Goal: Task Accomplishment & Management: Manage account settings

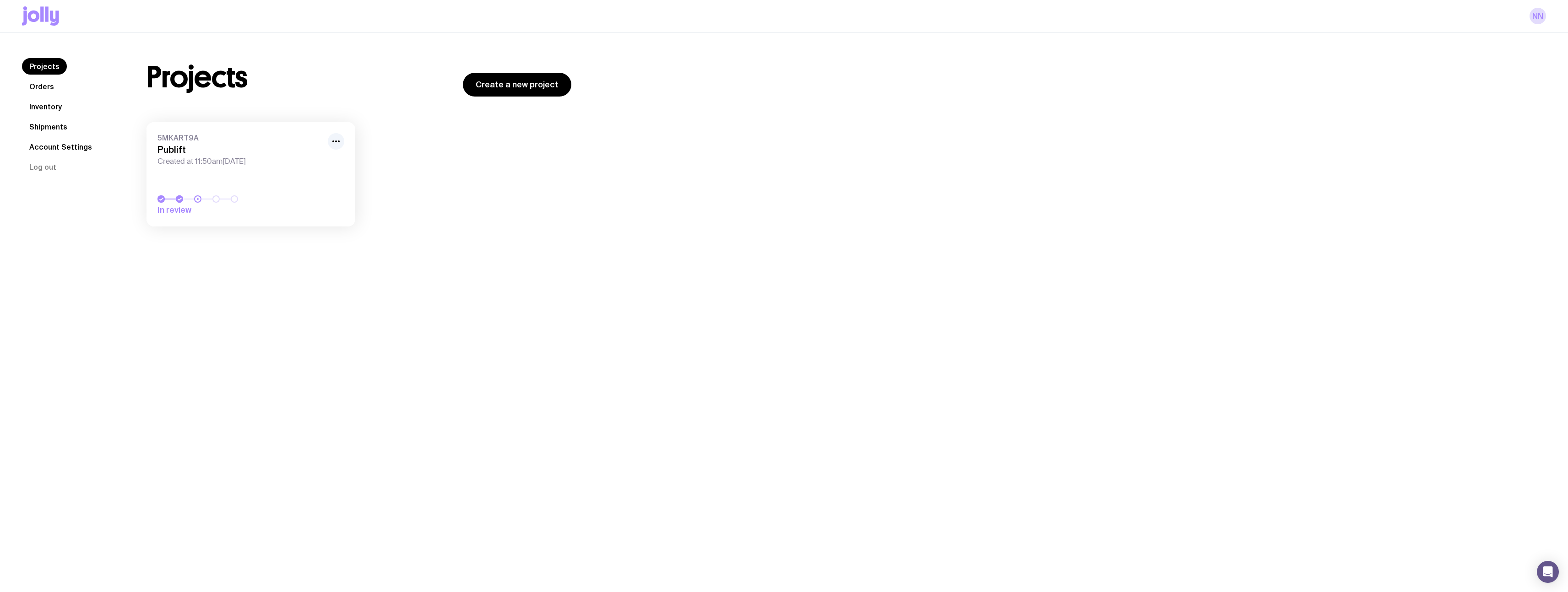
click at [245, 157] on span "Created at 11:50am[DATE]" at bounding box center [240, 161] width 165 height 9
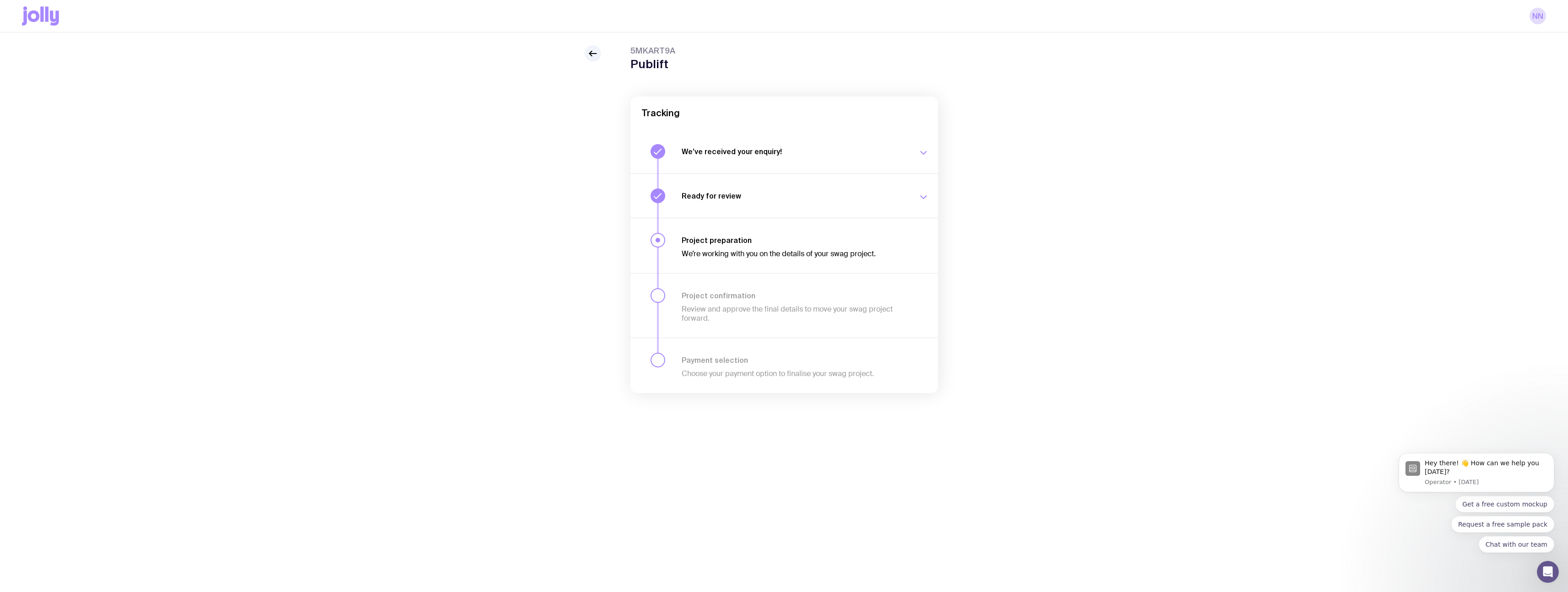
scroll to position [33, 0]
click at [590, 46] on icon at bounding box center [589, 44] width 2 height 5
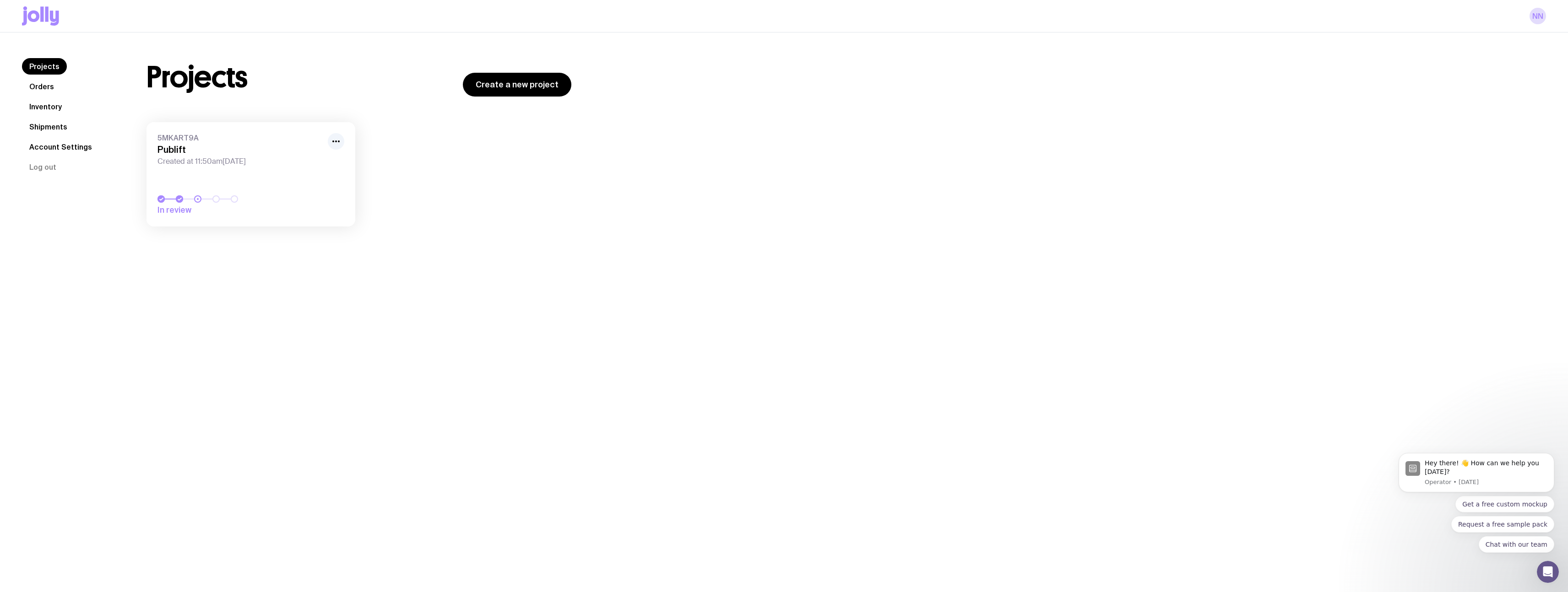
click at [61, 83] on nav "Projects Orders Inventory Shipments Account Settings Log out" at bounding box center [73, 116] width 102 height 117
click at [44, 87] on link "Orders" at bounding box center [42, 87] width 40 height 16
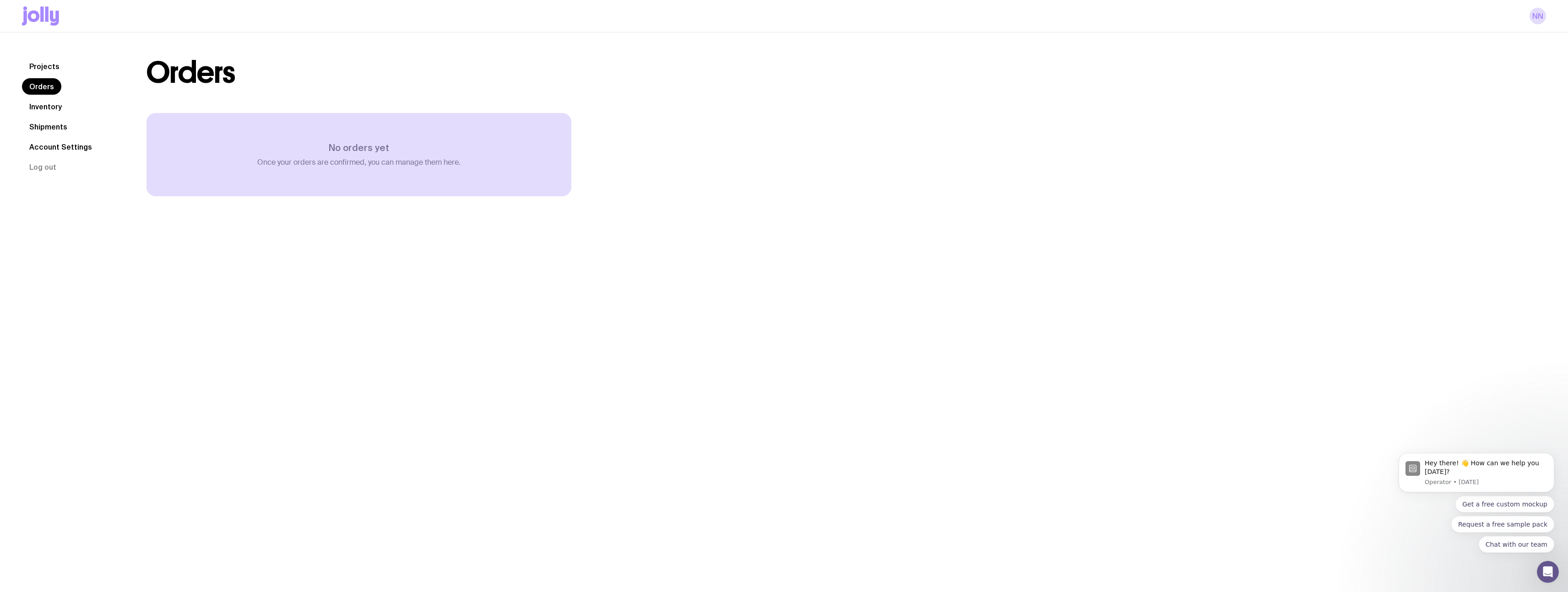
click at [59, 100] on link "Inventory" at bounding box center [45, 106] width 47 height 16
click at [55, 123] on link "Shipments" at bounding box center [48, 127] width 52 height 16
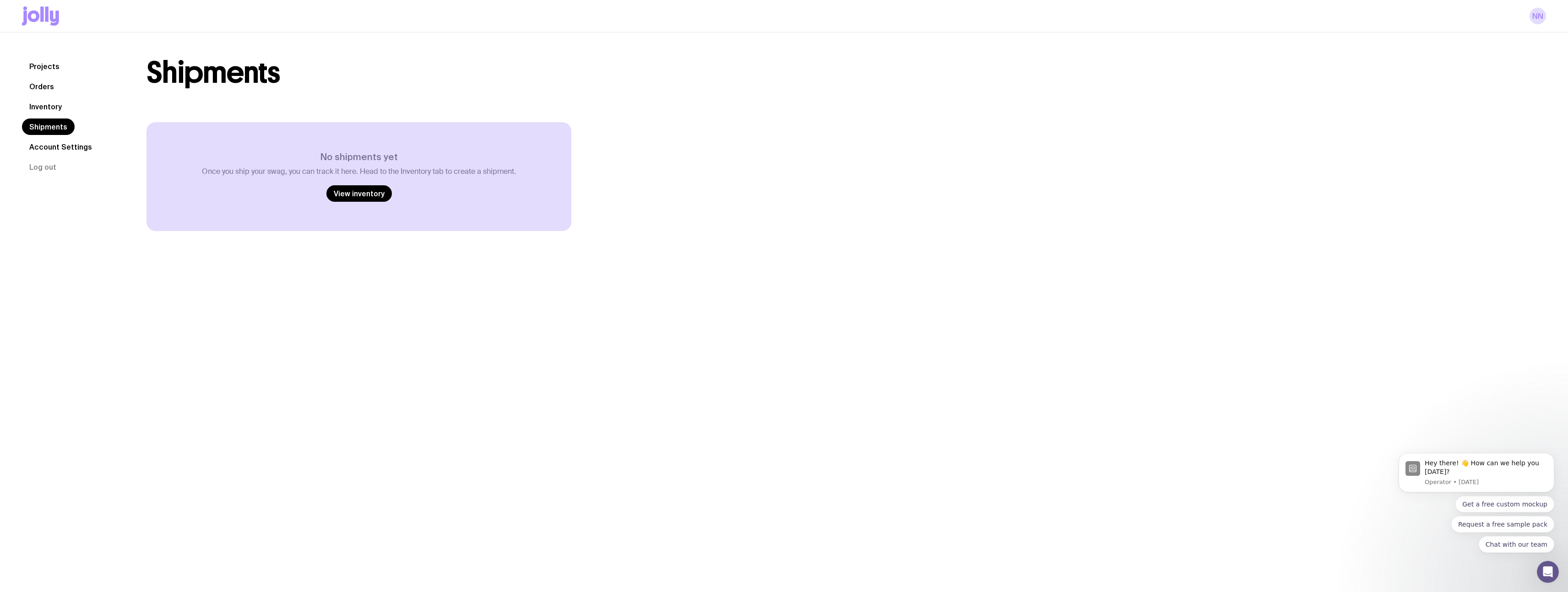
click at [49, 155] on link "Account Settings" at bounding box center [61, 147] width 78 height 16
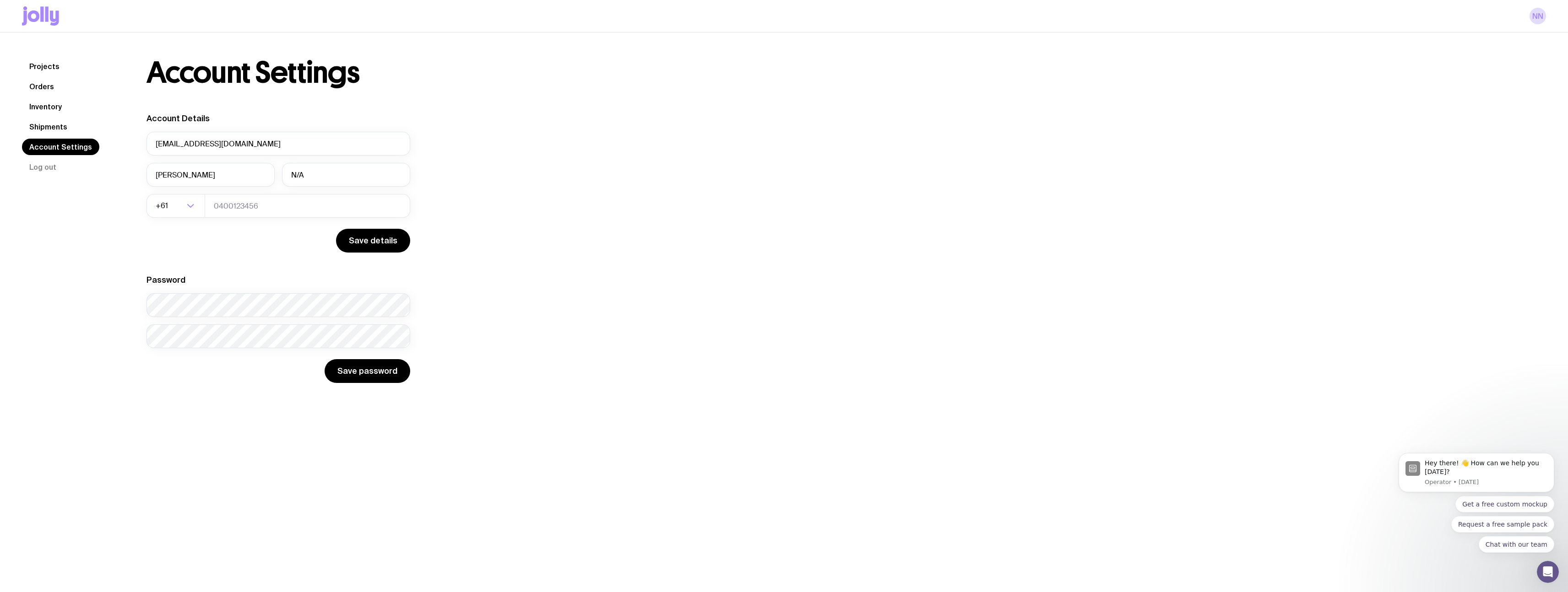
click at [48, 78] on nav "Projects Orders Inventory Shipments Account Settings Log out" at bounding box center [73, 116] width 102 height 117
click at [58, 61] on link "Projects" at bounding box center [44, 66] width 45 height 16
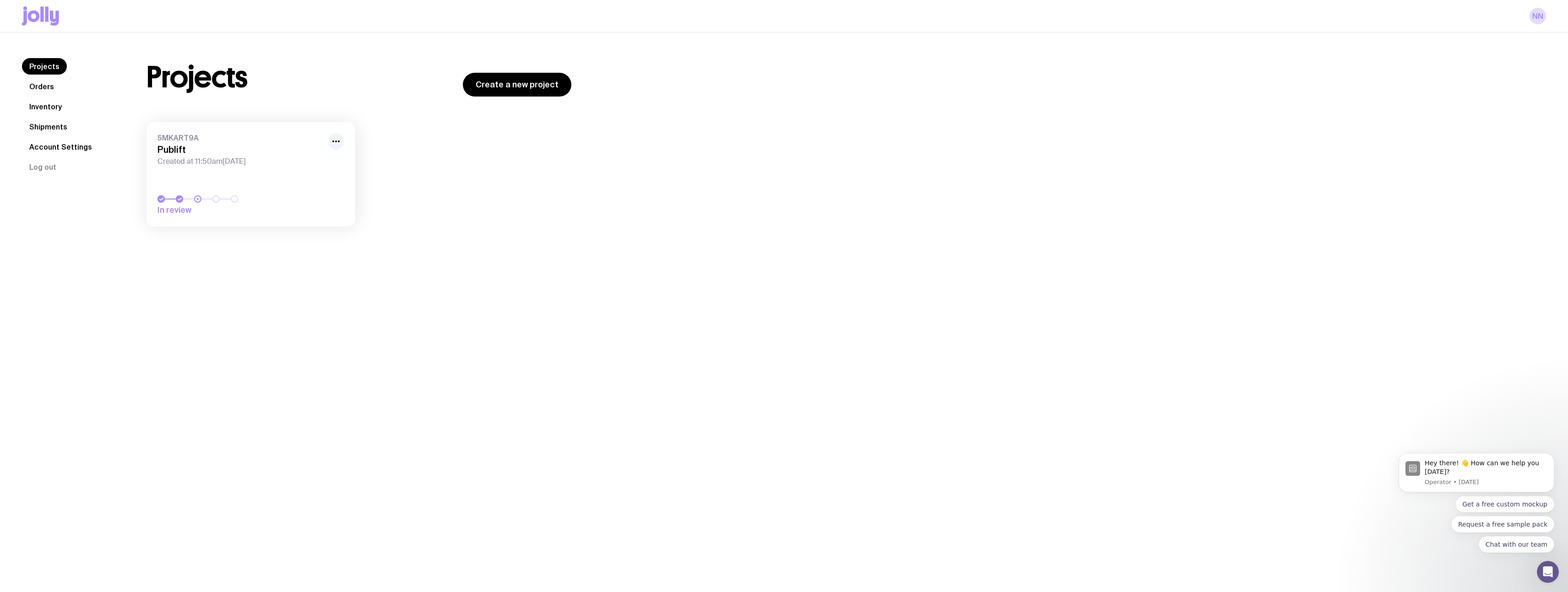
click at [321, 144] on h3 "Publift" at bounding box center [240, 150] width 165 height 11
click at [333, 143] on icon "button" at bounding box center [336, 141] width 11 height 11
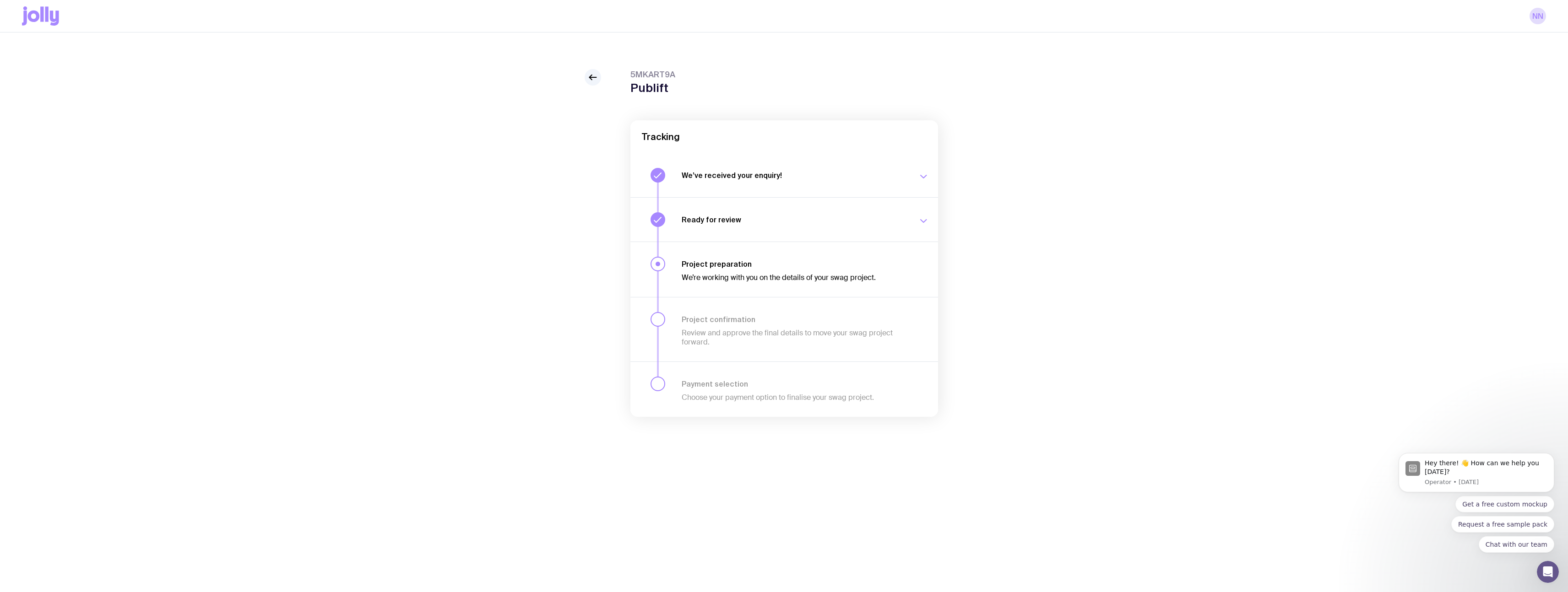
click at [840, 185] on button "We’ve received your enquiry! Our team is on it and preparing your proposal now.…" at bounding box center [784, 175] width 307 height 44
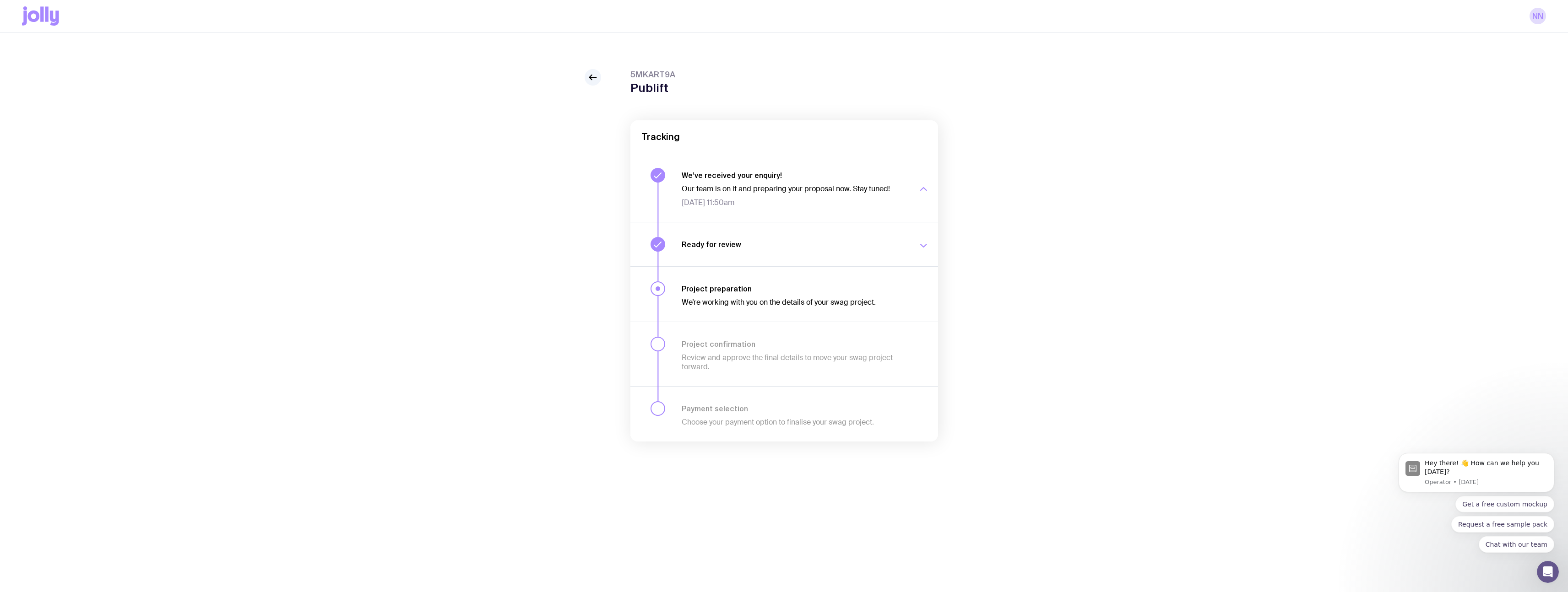
click at [833, 243] on h3 "Ready for review" at bounding box center [794, 244] width 225 height 9
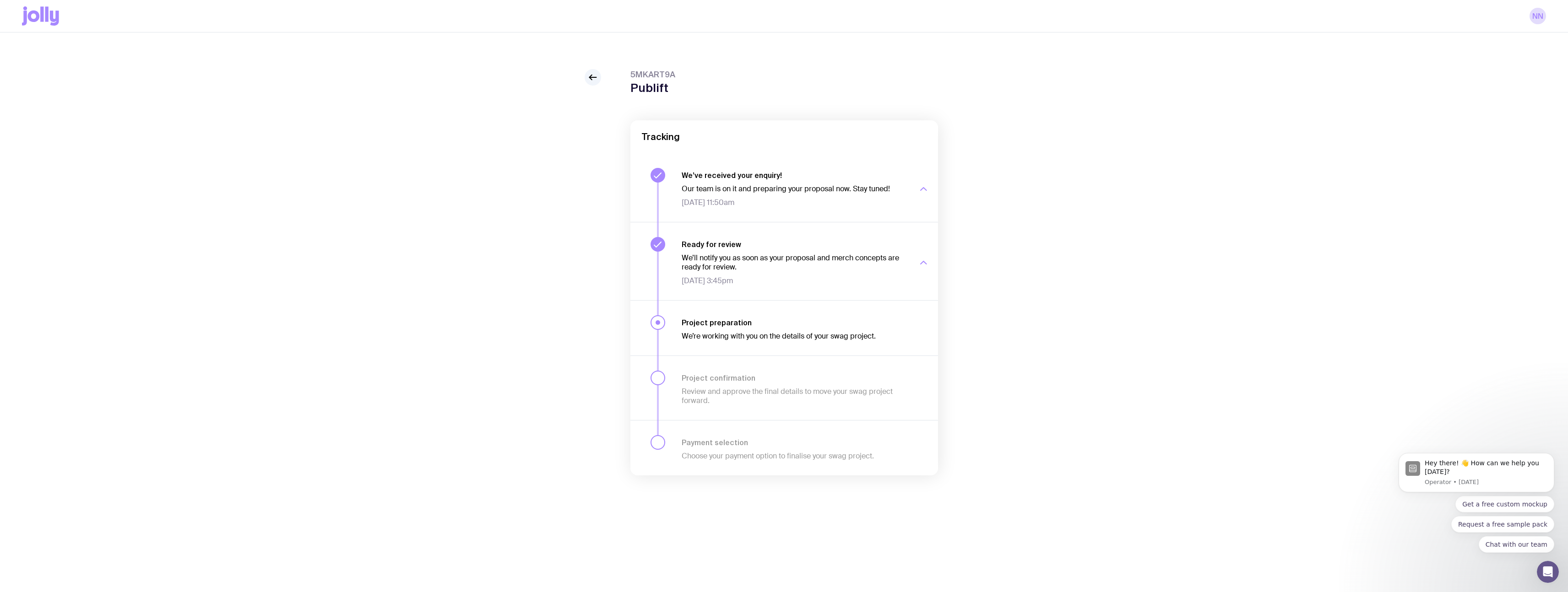
click at [855, 333] on p "We’re working with you on the details of your swag project." at bounding box center [794, 336] width 225 height 9
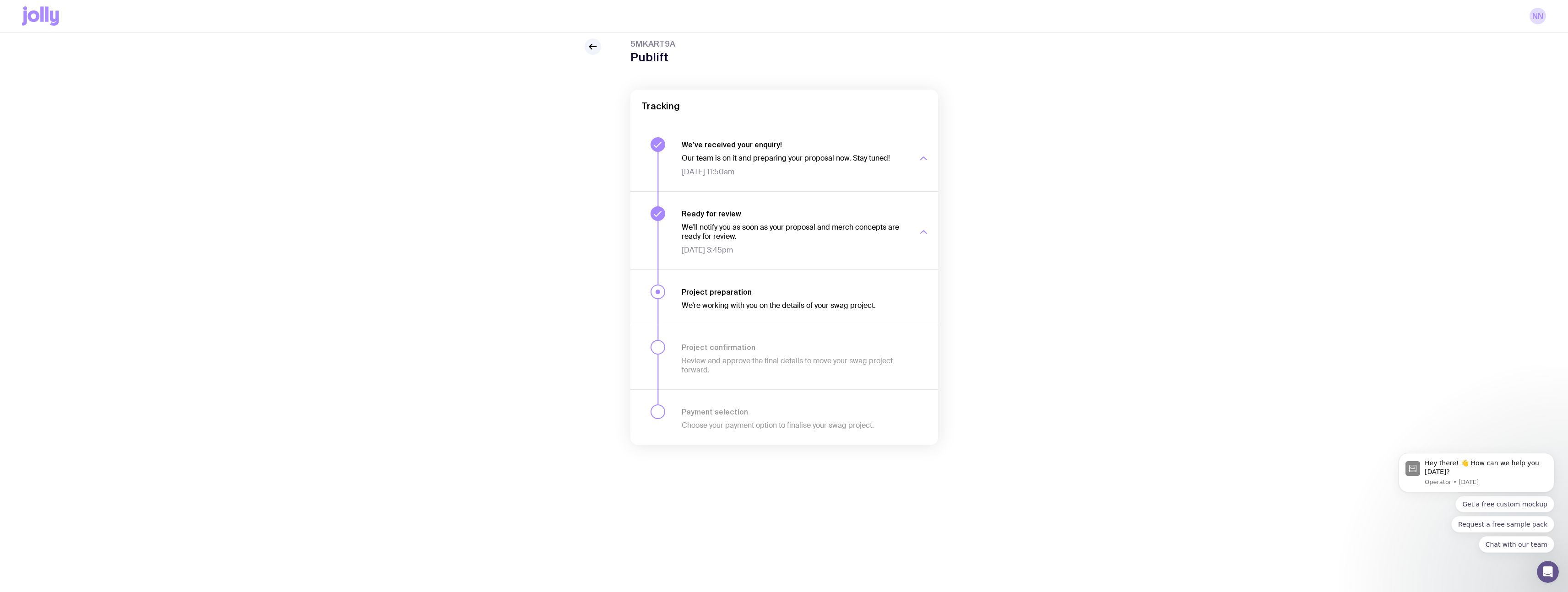
scroll to position [33, 0]
click at [1539, 16] on link "NN" at bounding box center [1537, 16] width 16 height 16
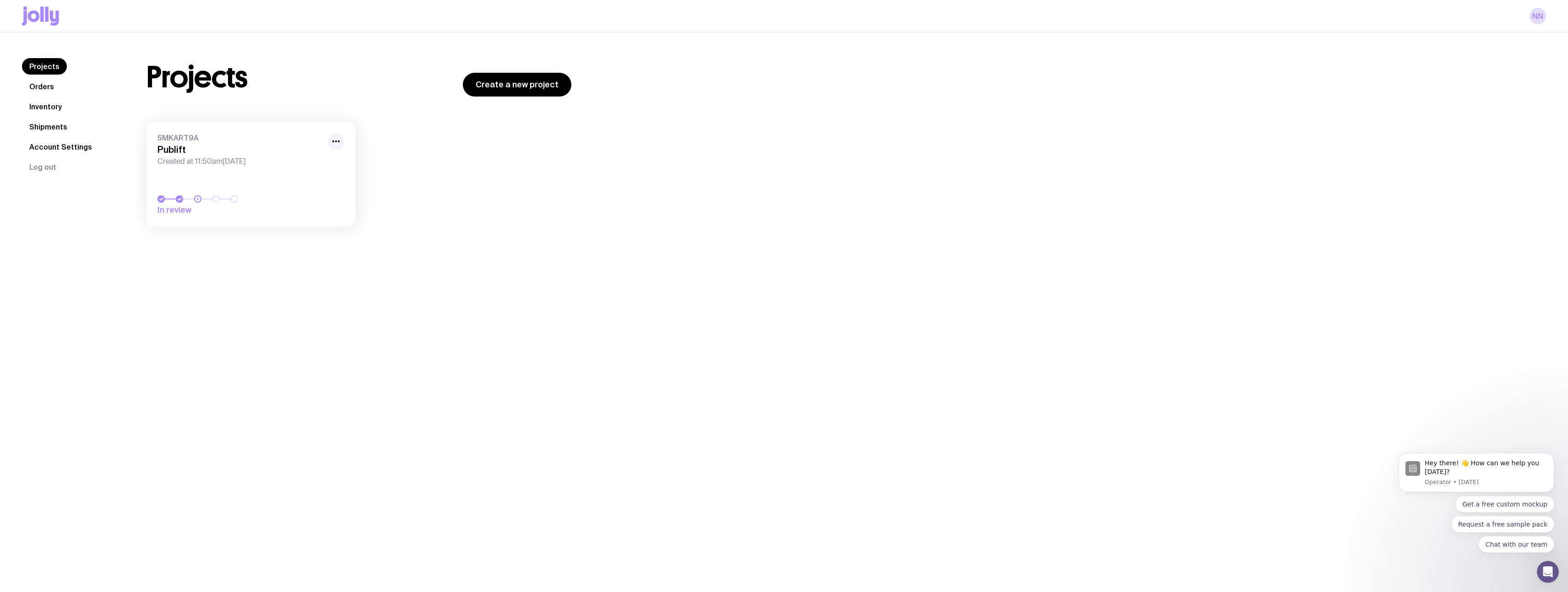
click at [182, 84] on h1 "Projects" at bounding box center [197, 77] width 101 height 29
click at [22, 14] on icon at bounding box center [40, 16] width 37 height 19
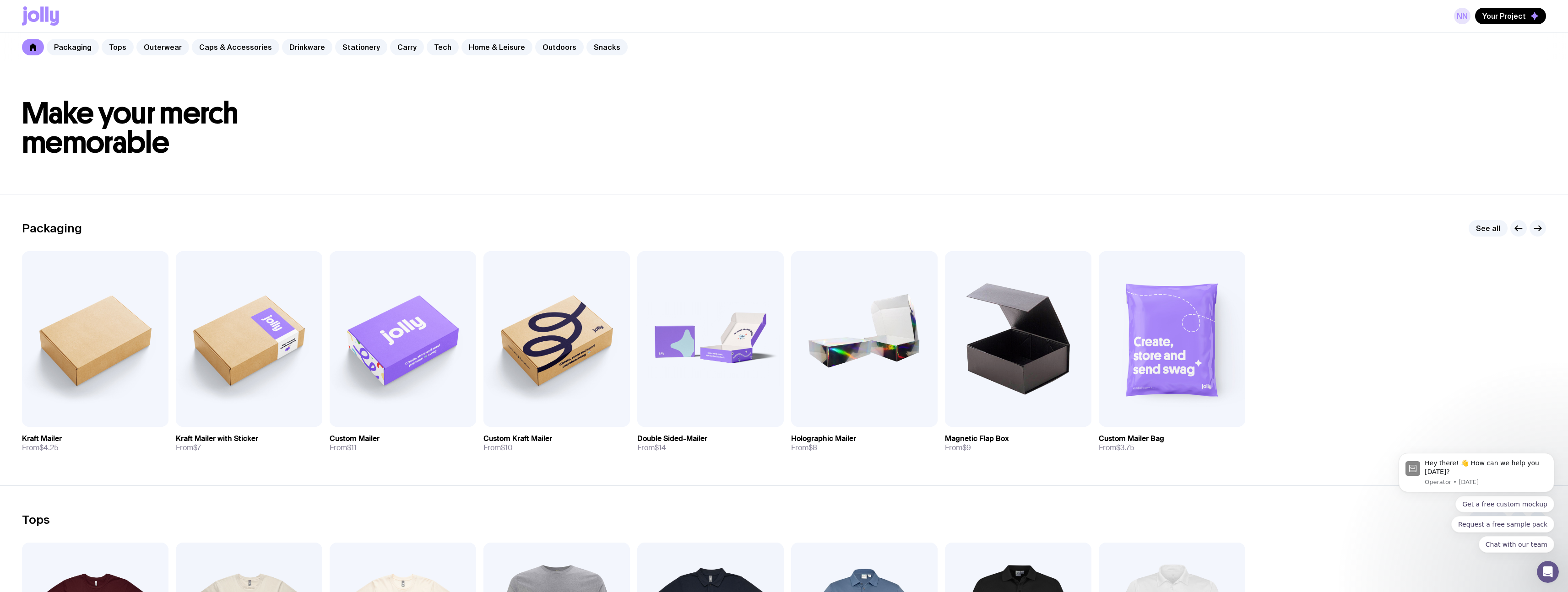
click at [1456, 18] on link "NN" at bounding box center [1462, 16] width 16 height 16
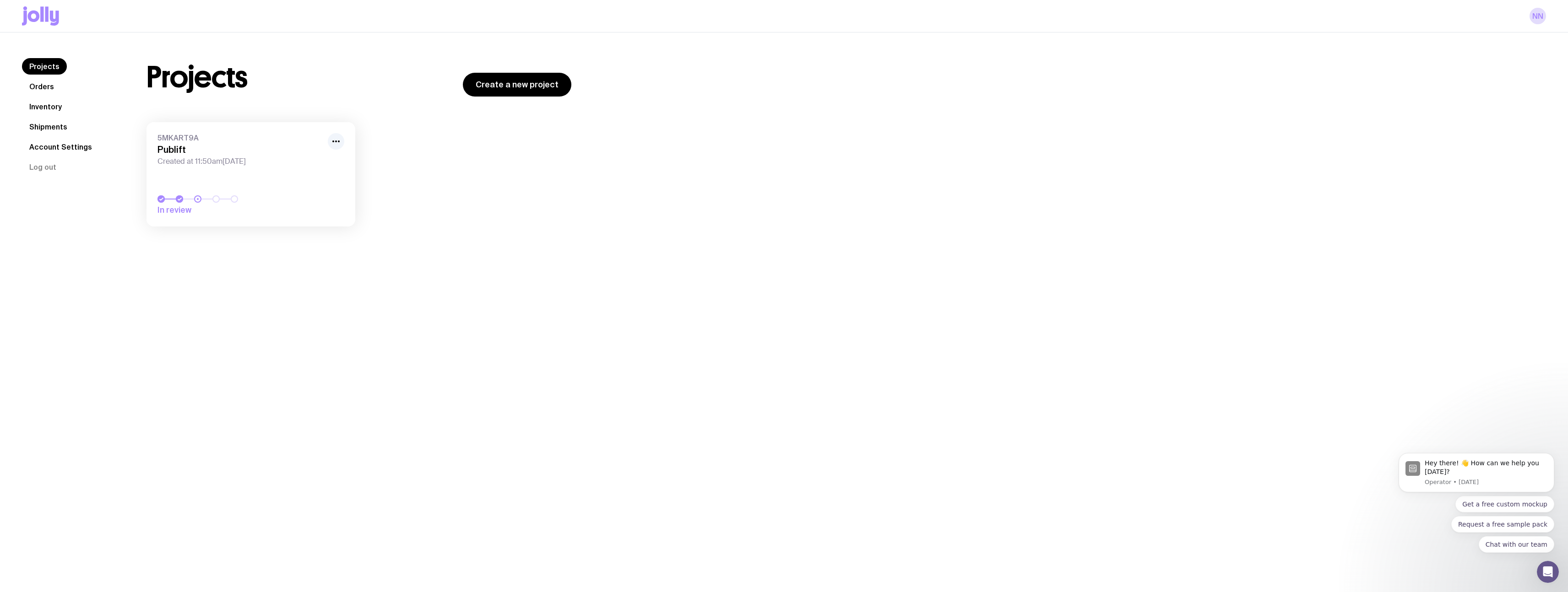
click at [63, 166] on nav "Projects Orders Inventory Shipments Account Settings Log out" at bounding box center [73, 116] width 102 height 117
click at [29, 162] on button "Log out" at bounding box center [42, 167] width 42 height 16
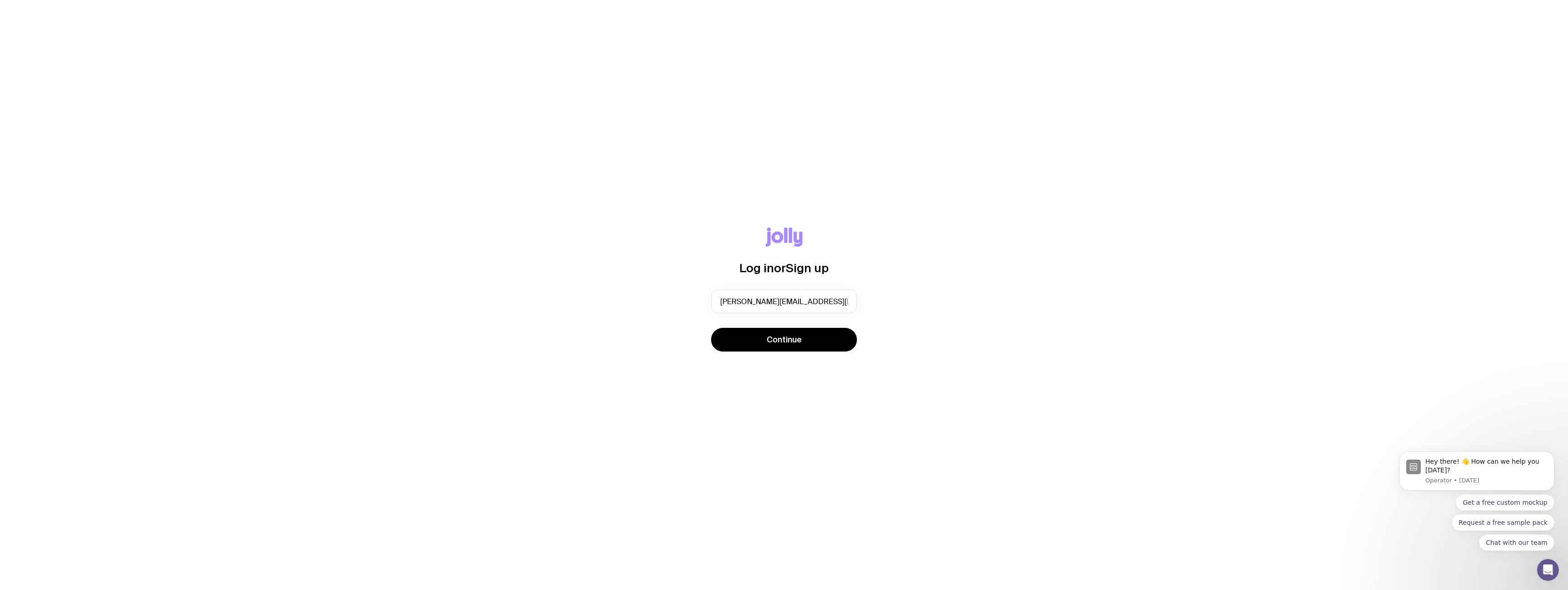
type input "naomi@publift.com"
click at [711, 328] on button "Continue" at bounding box center [784, 339] width 146 height 24
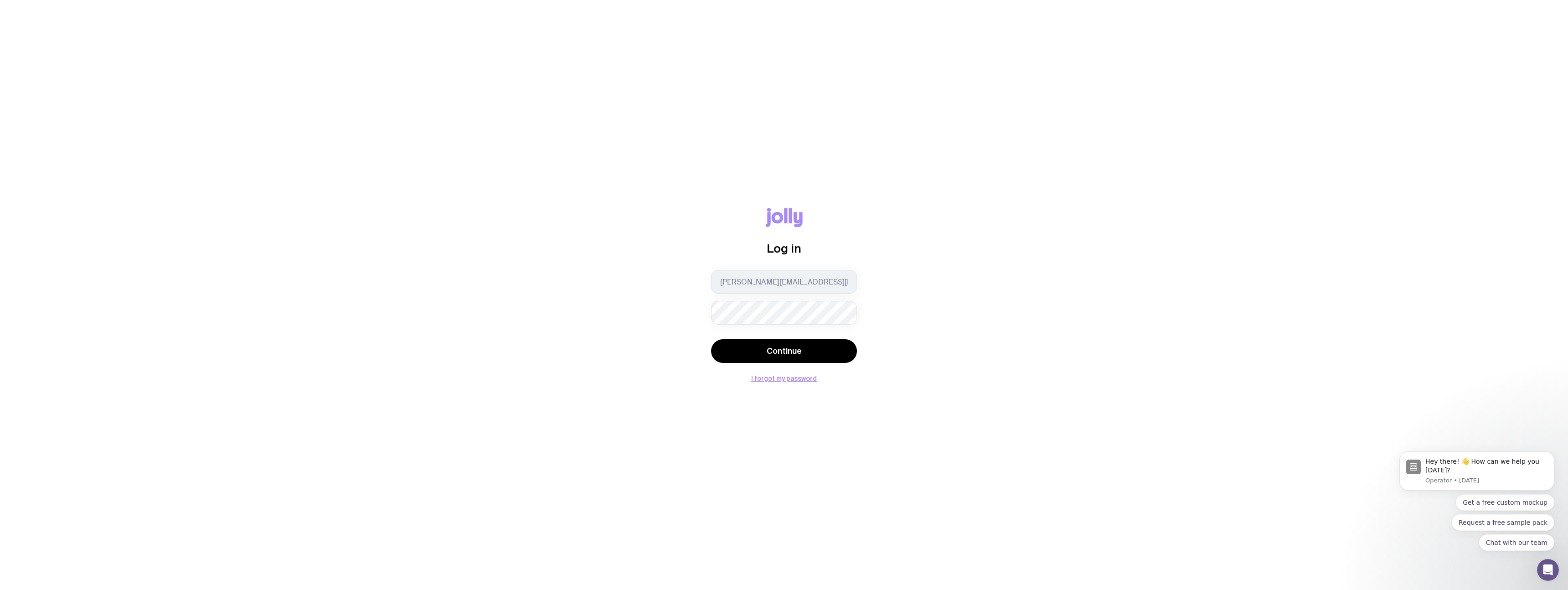
click at [0, 590] on com-1password-button at bounding box center [0, 590] width 0 height 0
click at [784, 380] on button "I forgot my password" at bounding box center [784, 378] width 66 height 7
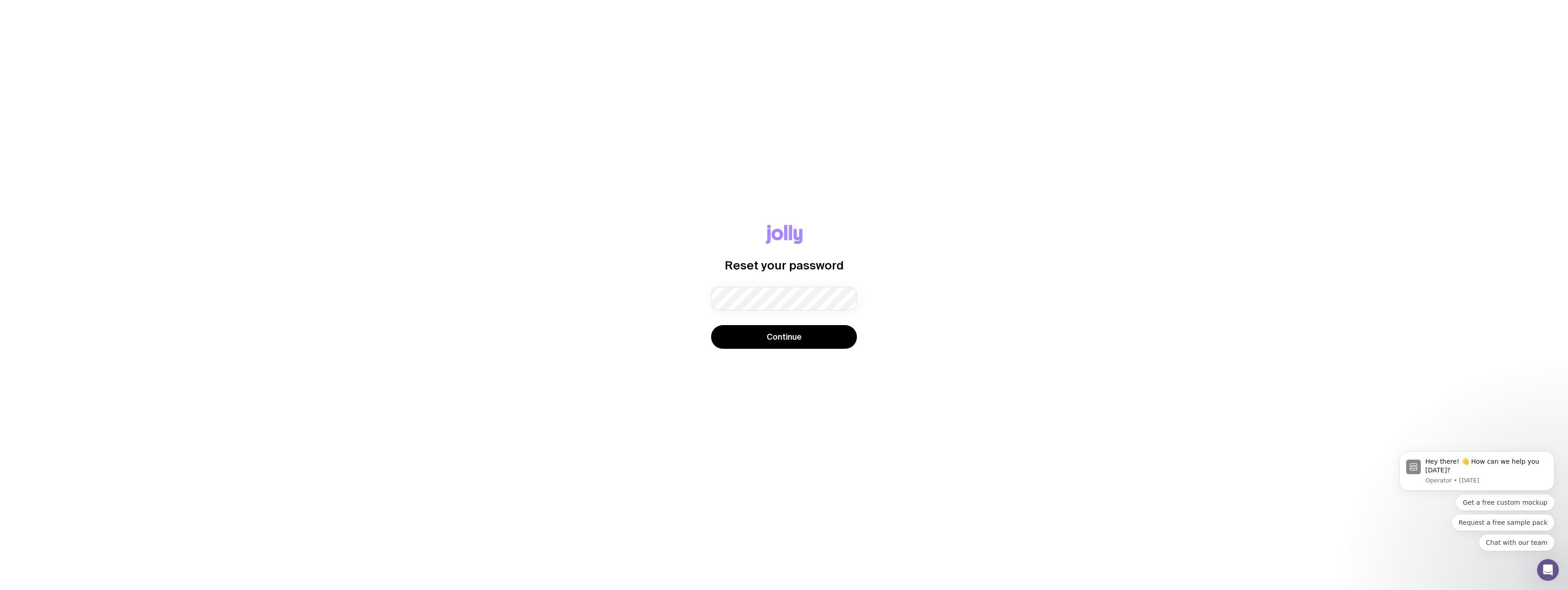
click at [1408, 122] on div "Reset your password Password must contain: at least 8 characters an uppercase l…" at bounding box center [784, 295] width 1568 height 590
click at [739, 303] on div "Password must contain: at least 8 characters an uppercase letter a lowercase le…" at bounding box center [784, 298] width 146 height 24
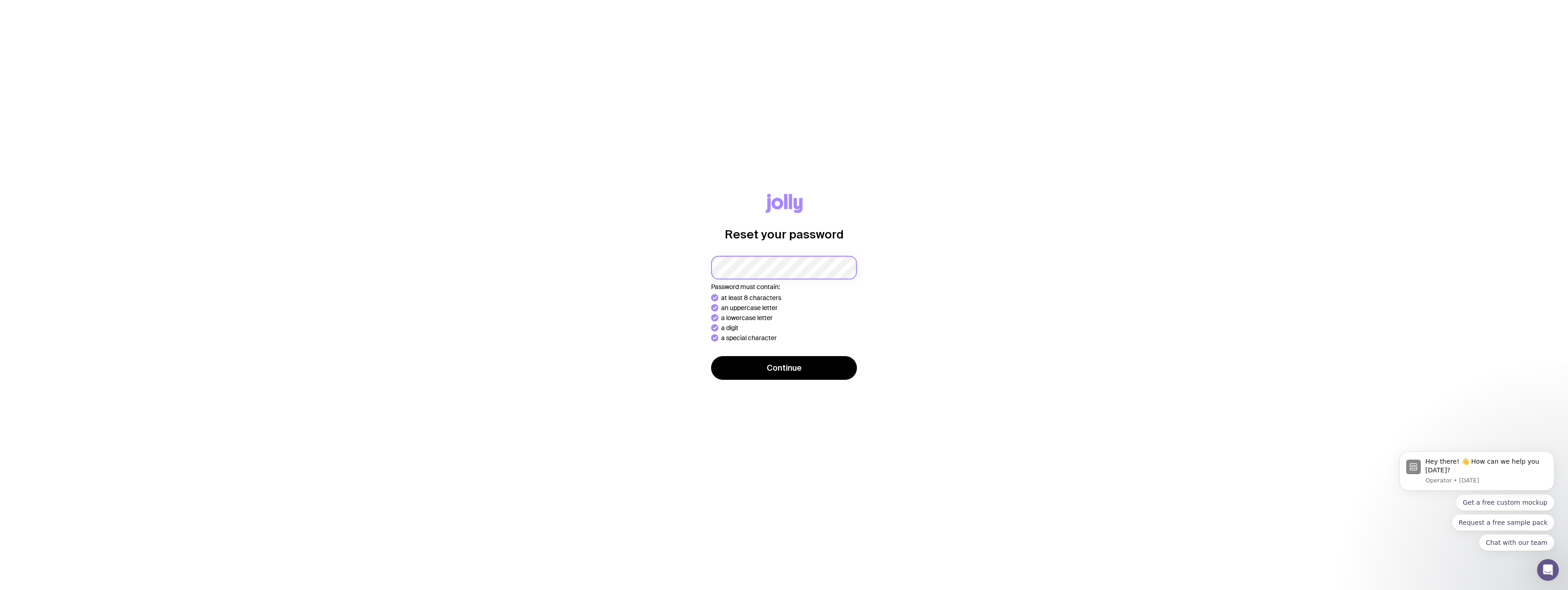
click at [0, 590] on com-1password-button at bounding box center [0, 590] width 0 height 0
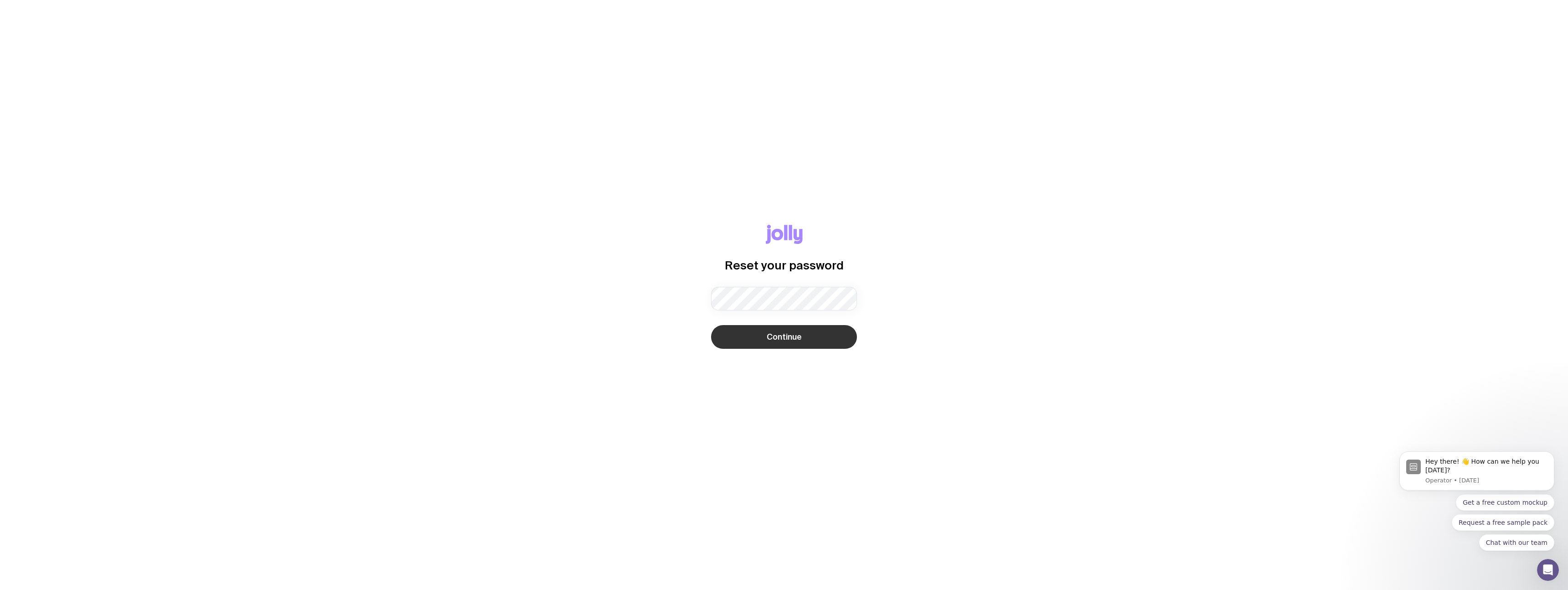
click at [824, 337] on button "Continue" at bounding box center [784, 337] width 146 height 24
